Goal: Task Accomplishment & Management: Use online tool/utility

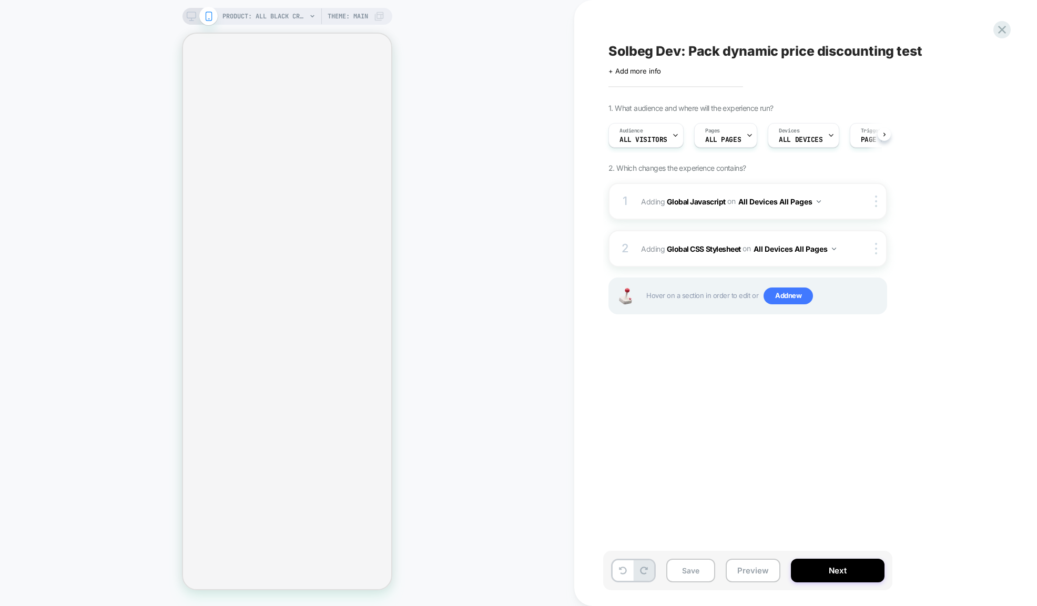
scroll to position [0, 1]
click at [704, 253] on span "Adding Global CSS Stylesheet on All Devices All Pages" at bounding box center [741, 248] width 200 height 15
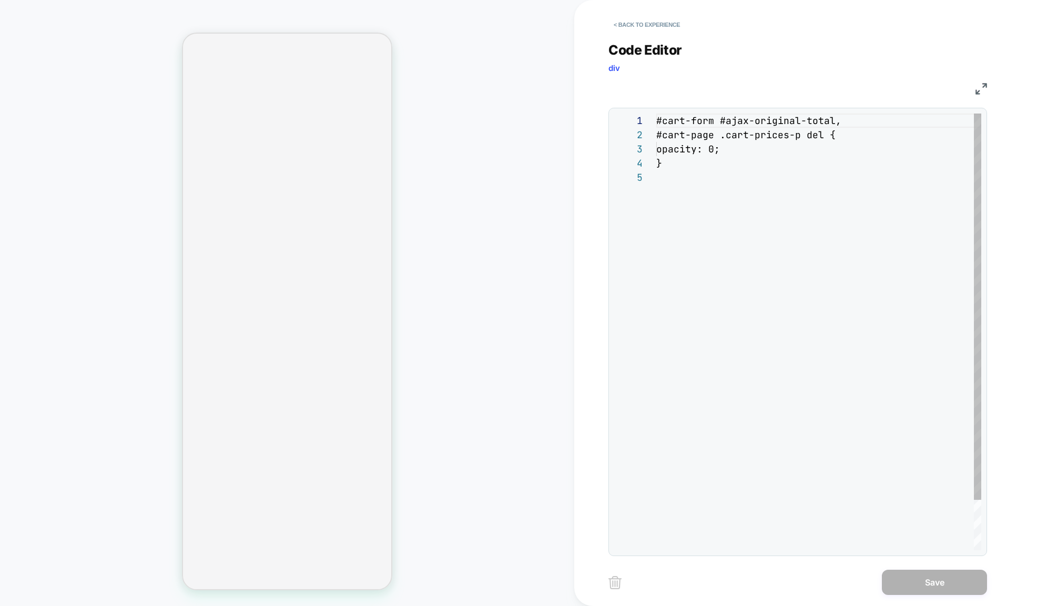
scroll to position [57, 0]
click at [625, 23] on button "< Back to experience" at bounding box center [646, 24] width 77 height 17
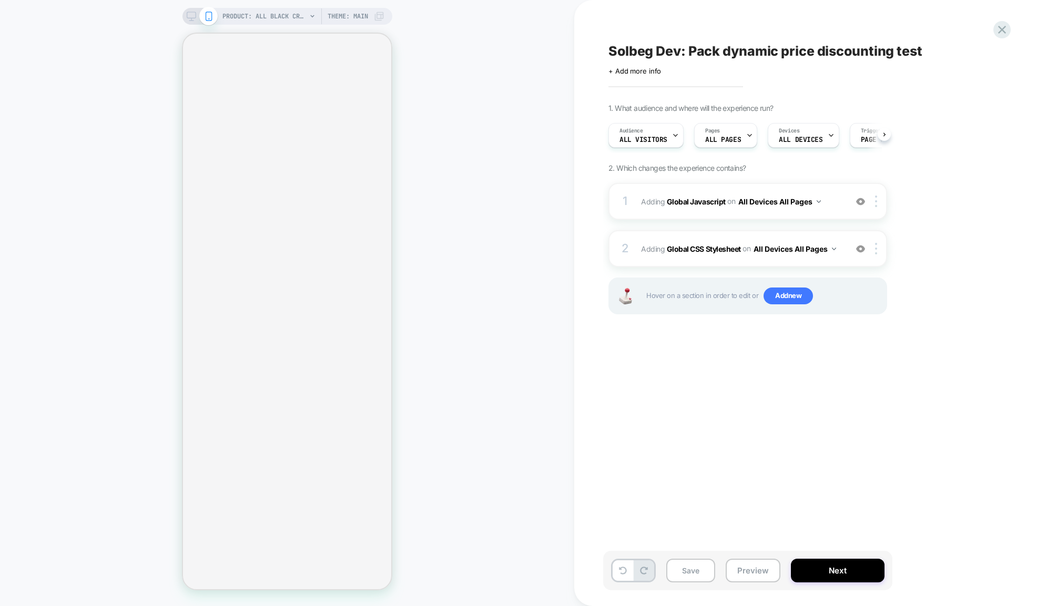
scroll to position [0, 1]
click at [661, 202] on div "1 Adding Global Javascript on All Devices All Pages Add Before Add After Target…" at bounding box center [747, 201] width 279 height 37
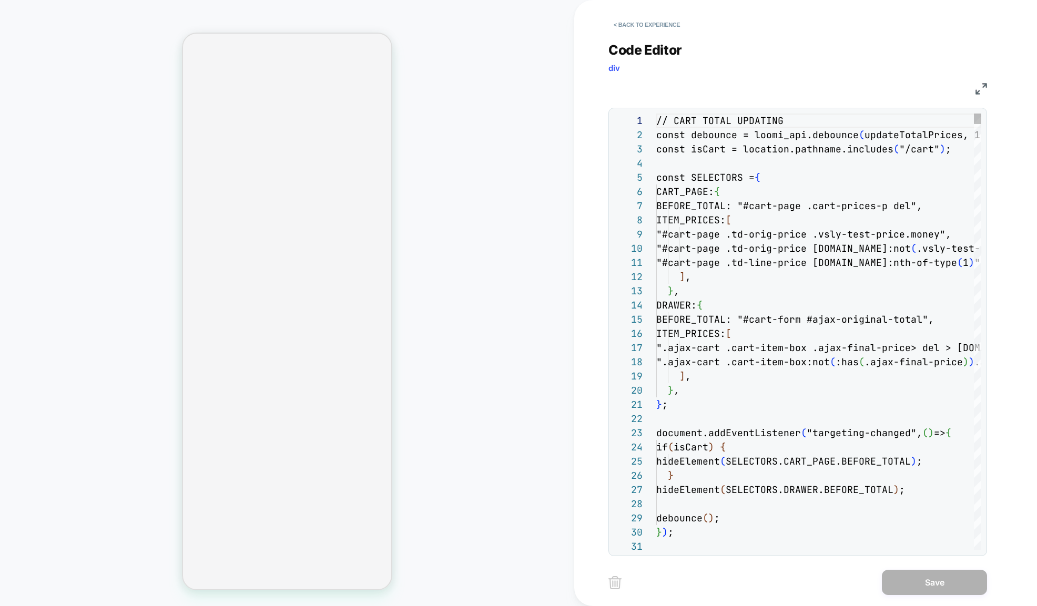
scroll to position [142, 0]
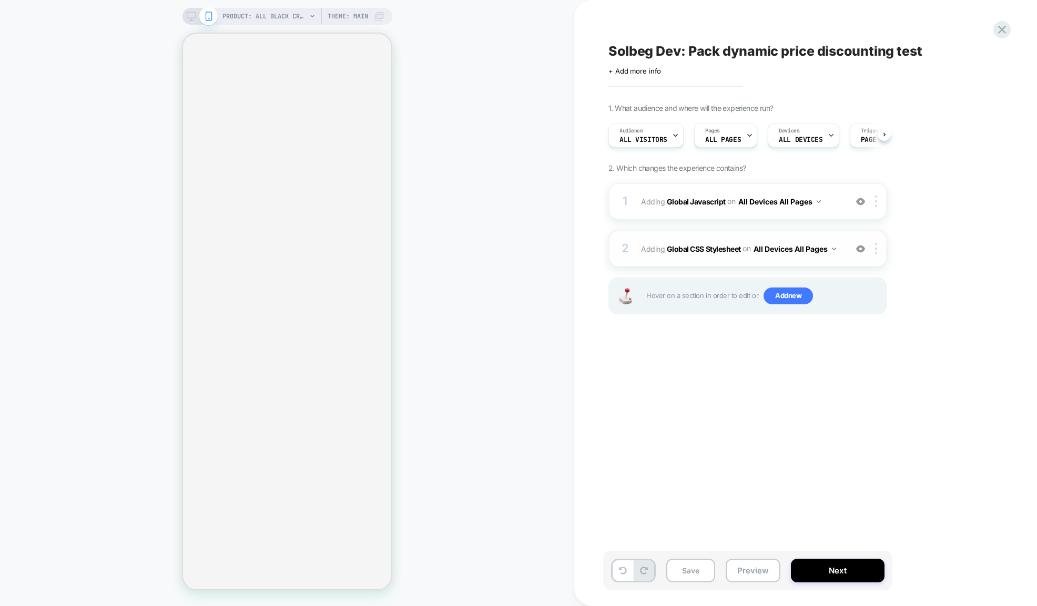
scroll to position [0, 1]
click at [665, 208] on span "Adding Global Javascript on All Devices All Pages" at bounding box center [741, 201] width 200 height 15
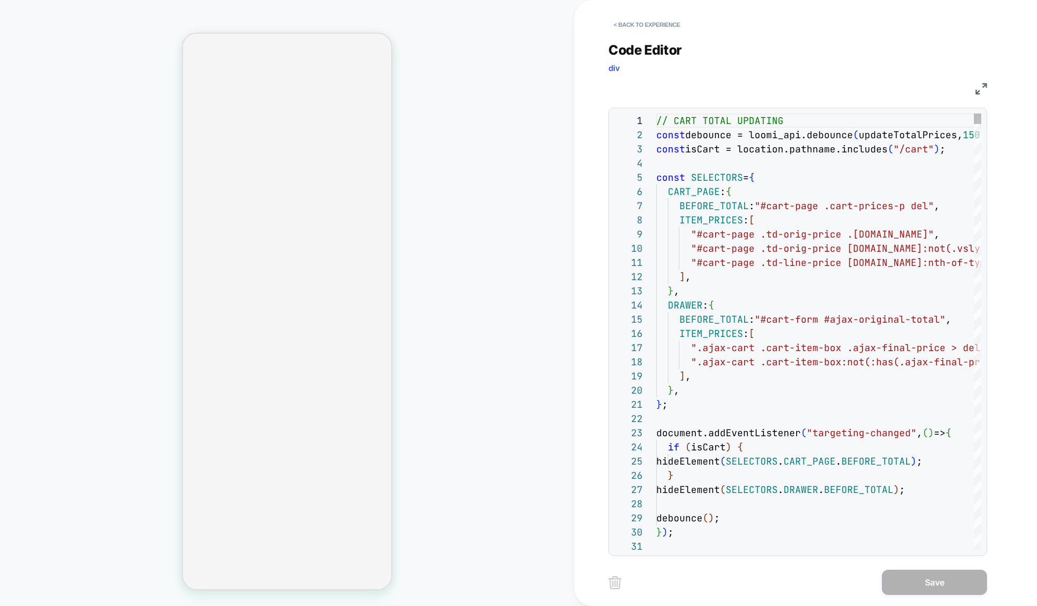
scroll to position [142, 0]
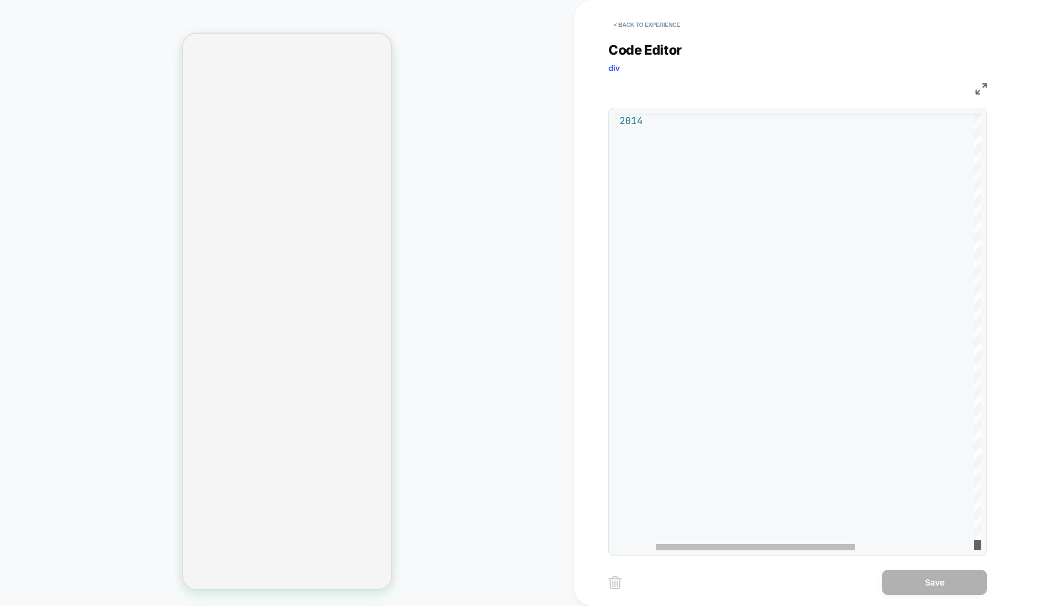
click at [975, 550] on div at bounding box center [977, 545] width 7 height 11
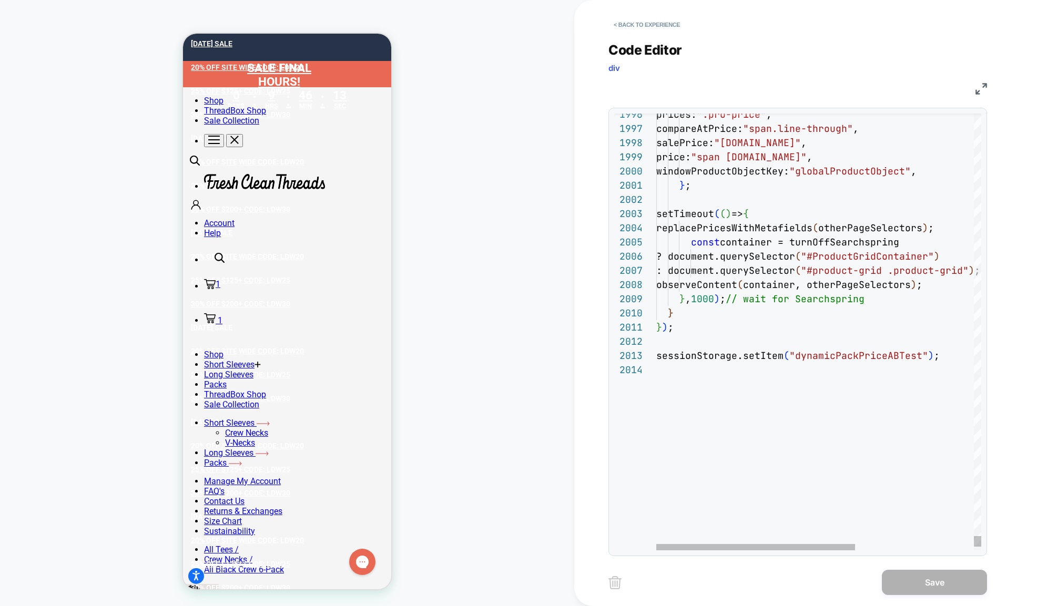
scroll to position [0, 0]
click at [650, 23] on button "< Back to experience" at bounding box center [646, 24] width 77 height 17
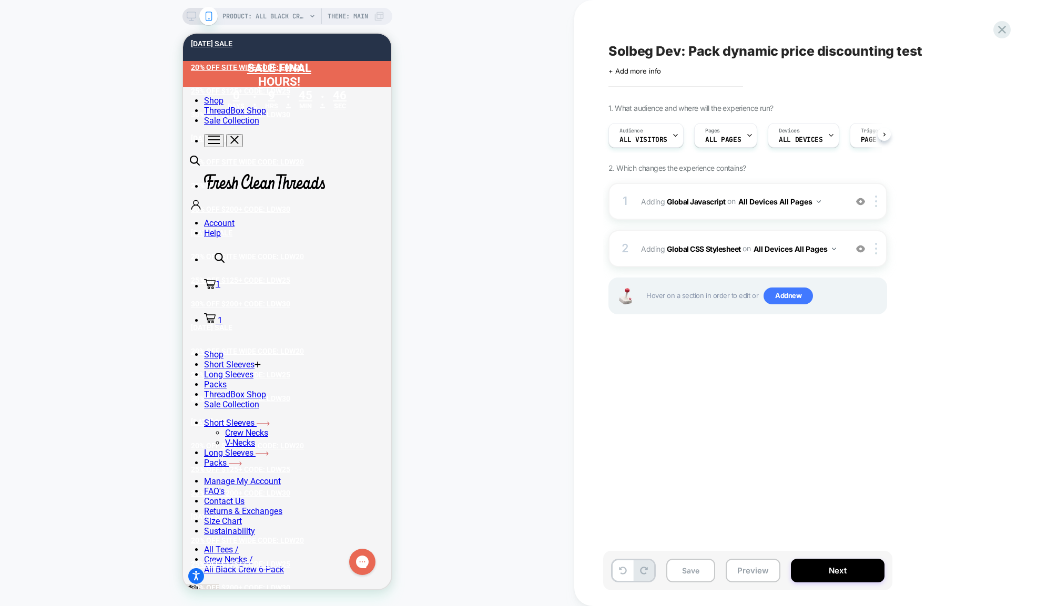
scroll to position [0, 1]
click at [1001, 24] on icon at bounding box center [1002, 30] width 14 height 14
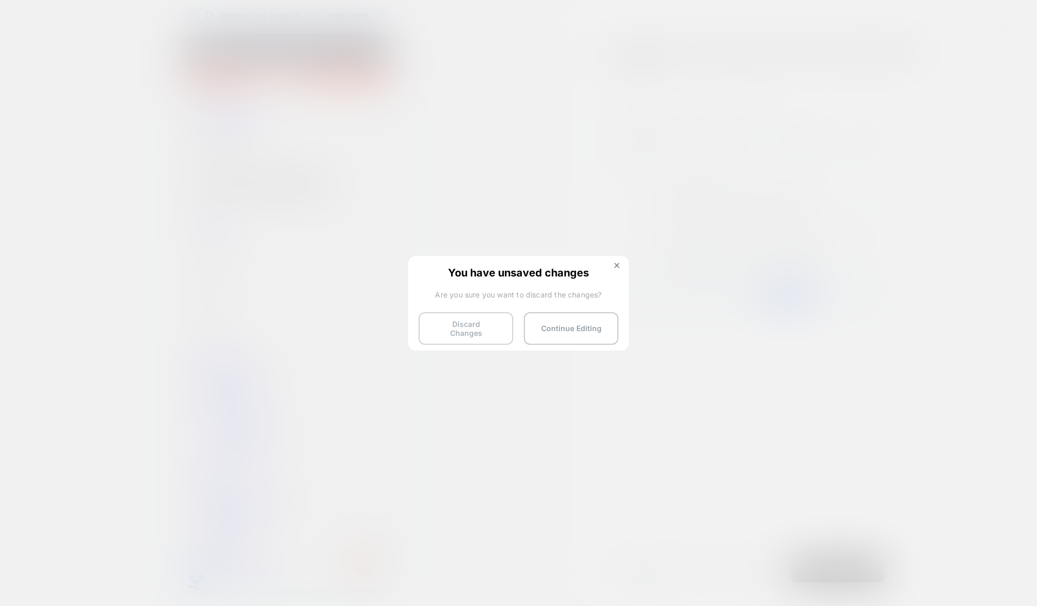
click at [477, 326] on button "Discard Changes" at bounding box center [465, 328] width 95 height 33
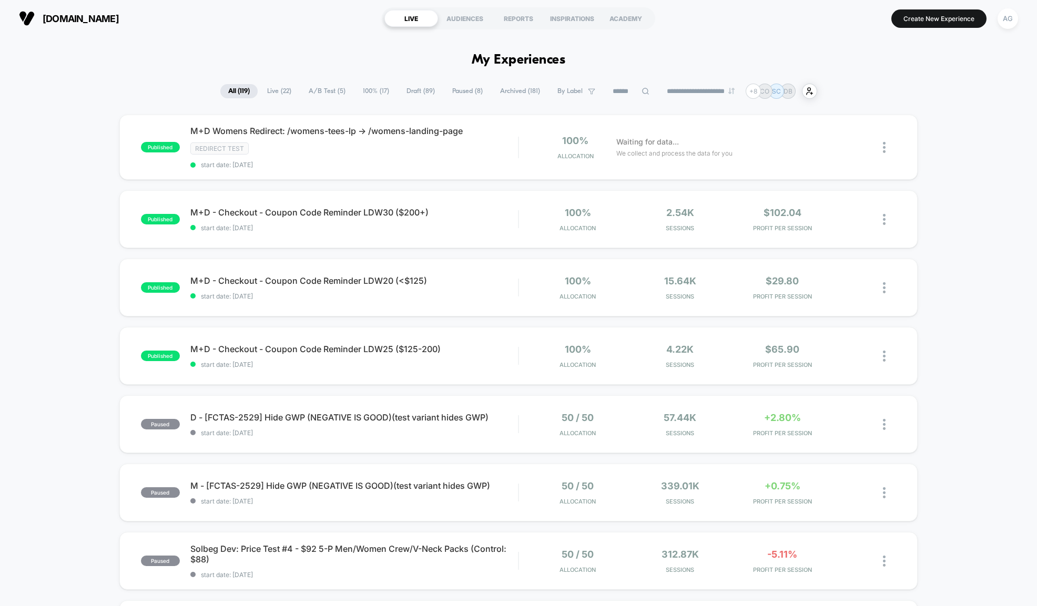
click at [641, 95] on icon at bounding box center [645, 91] width 8 height 8
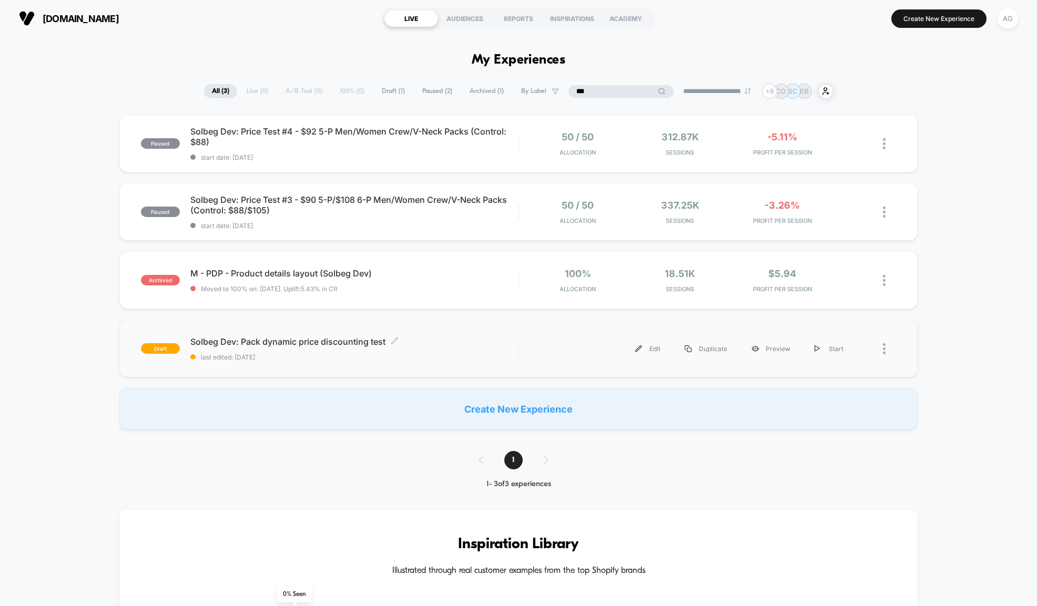
type input "***"
click at [285, 347] on span "Solbeg Dev: Pack dynamic price discounting test Click to edit experience details" at bounding box center [354, 341] width 328 height 11
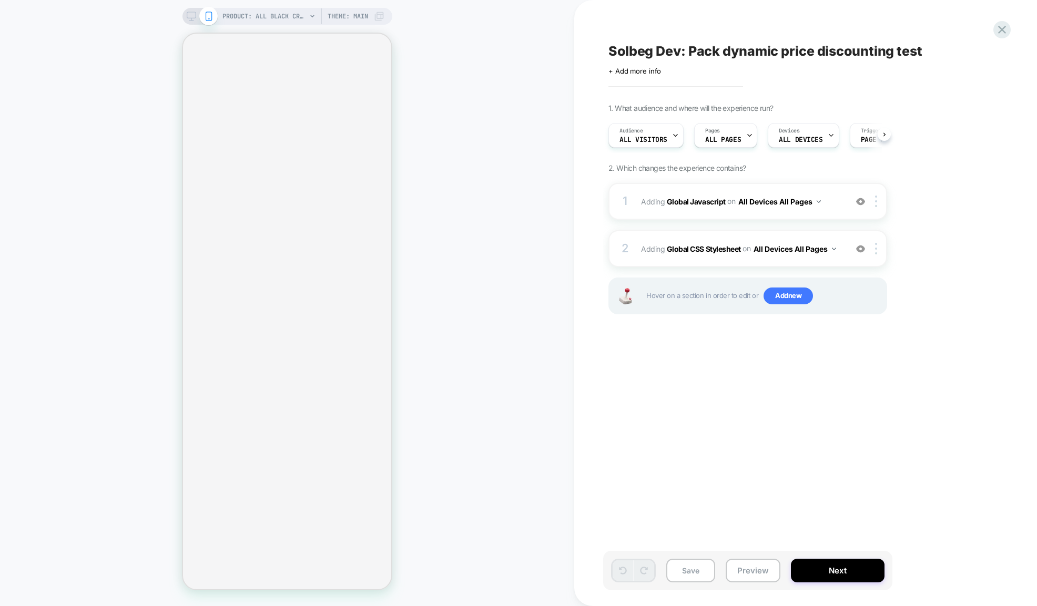
scroll to position [0, 1]
click at [683, 205] on span "Adding Global Javascript on All Devices All Pages" at bounding box center [741, 201] width 200 height 15
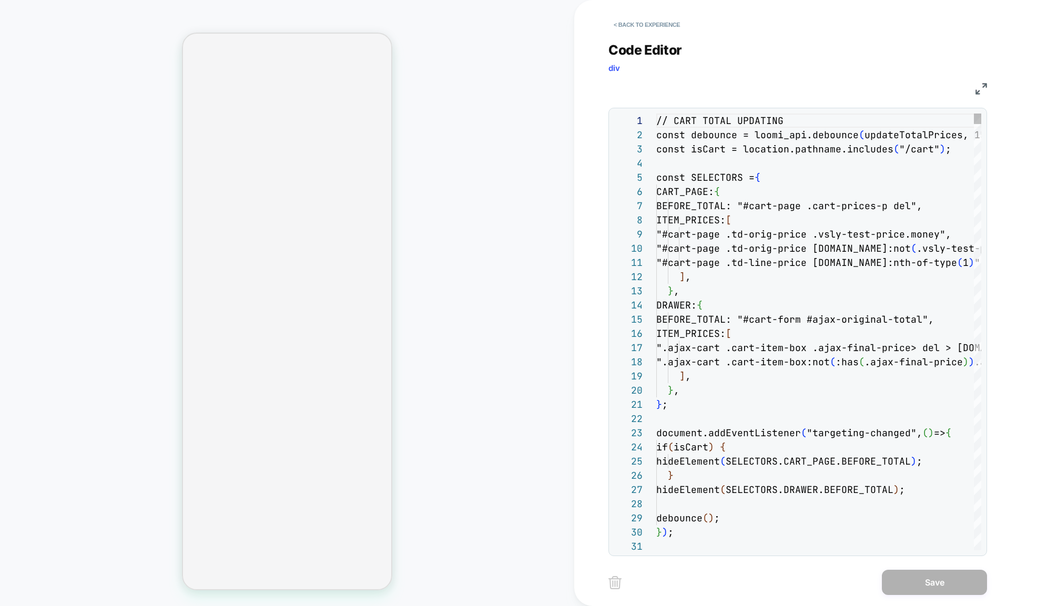
scroll to position [142, 0]
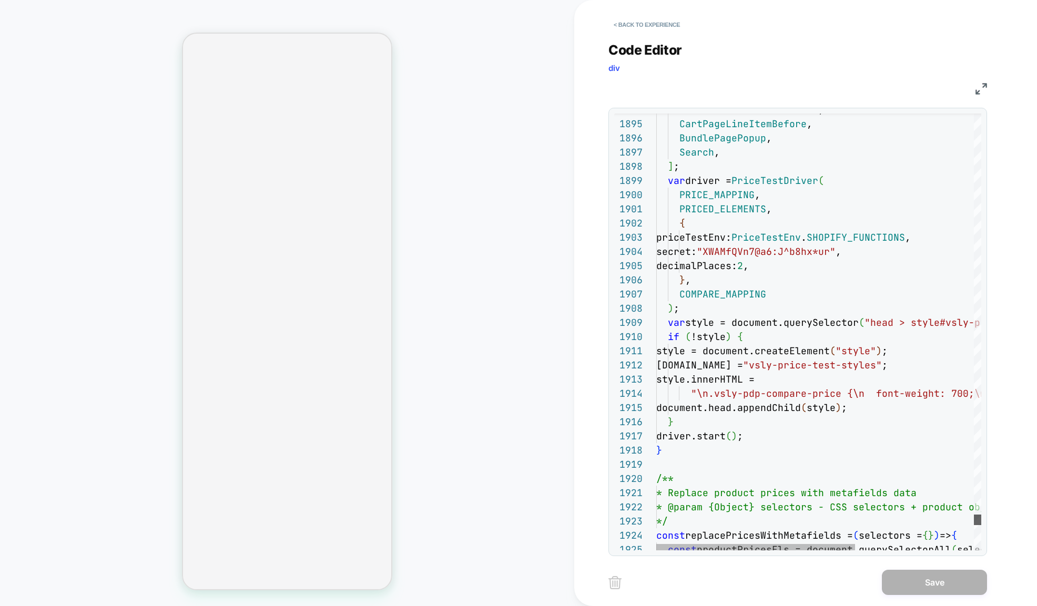
click at [974, 518] on div at bounding box center [977, 520] width 7 height 11
